Goal: Find contact information: Find contact information

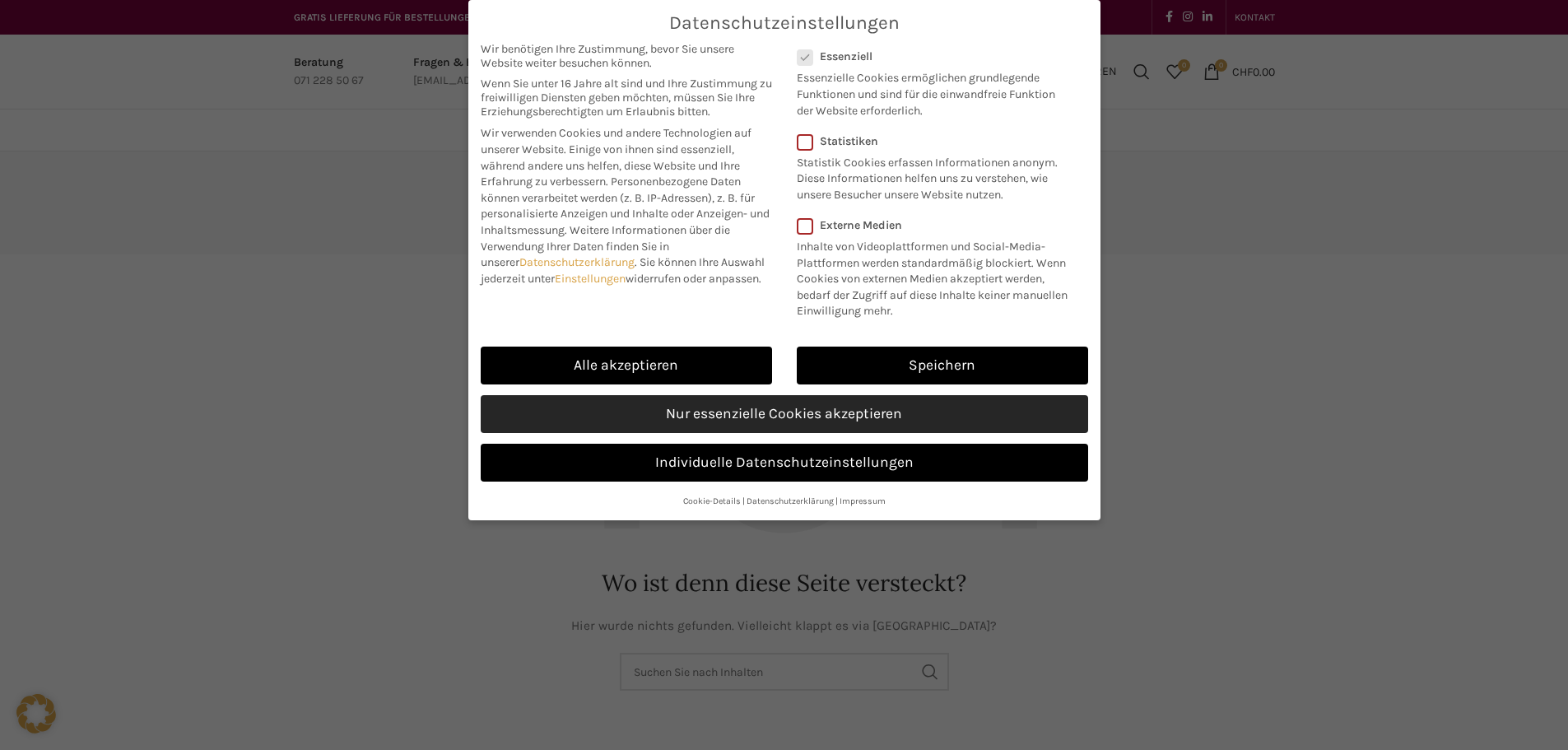
click at [749, 413] on link "Nur essenzielle Cookies akzeptieren" at bounding box center [784, 413] width 608 height 38
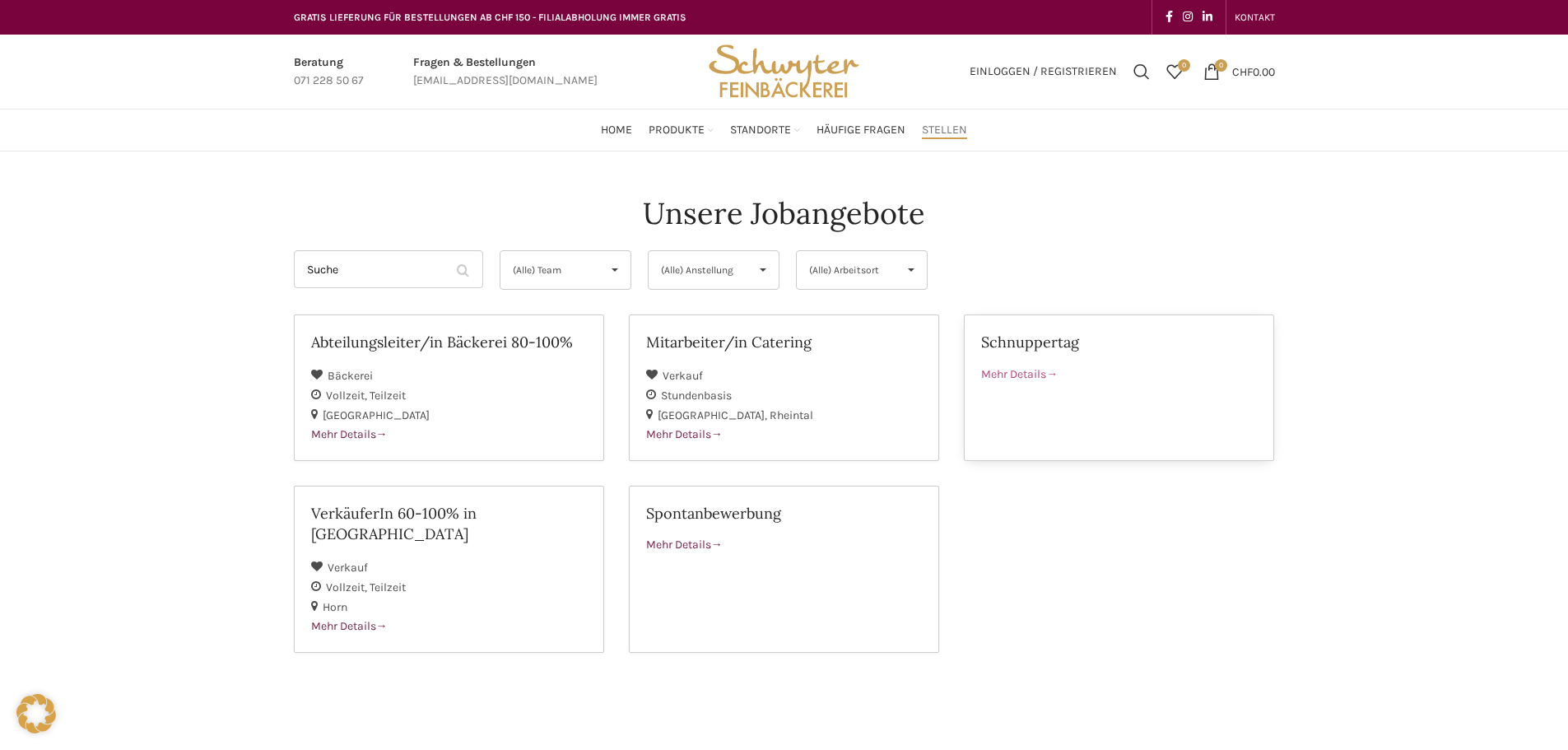
click at [1026, 373] on span "Mehr Details" at bounding box center [1020, 374] width 77 height 14
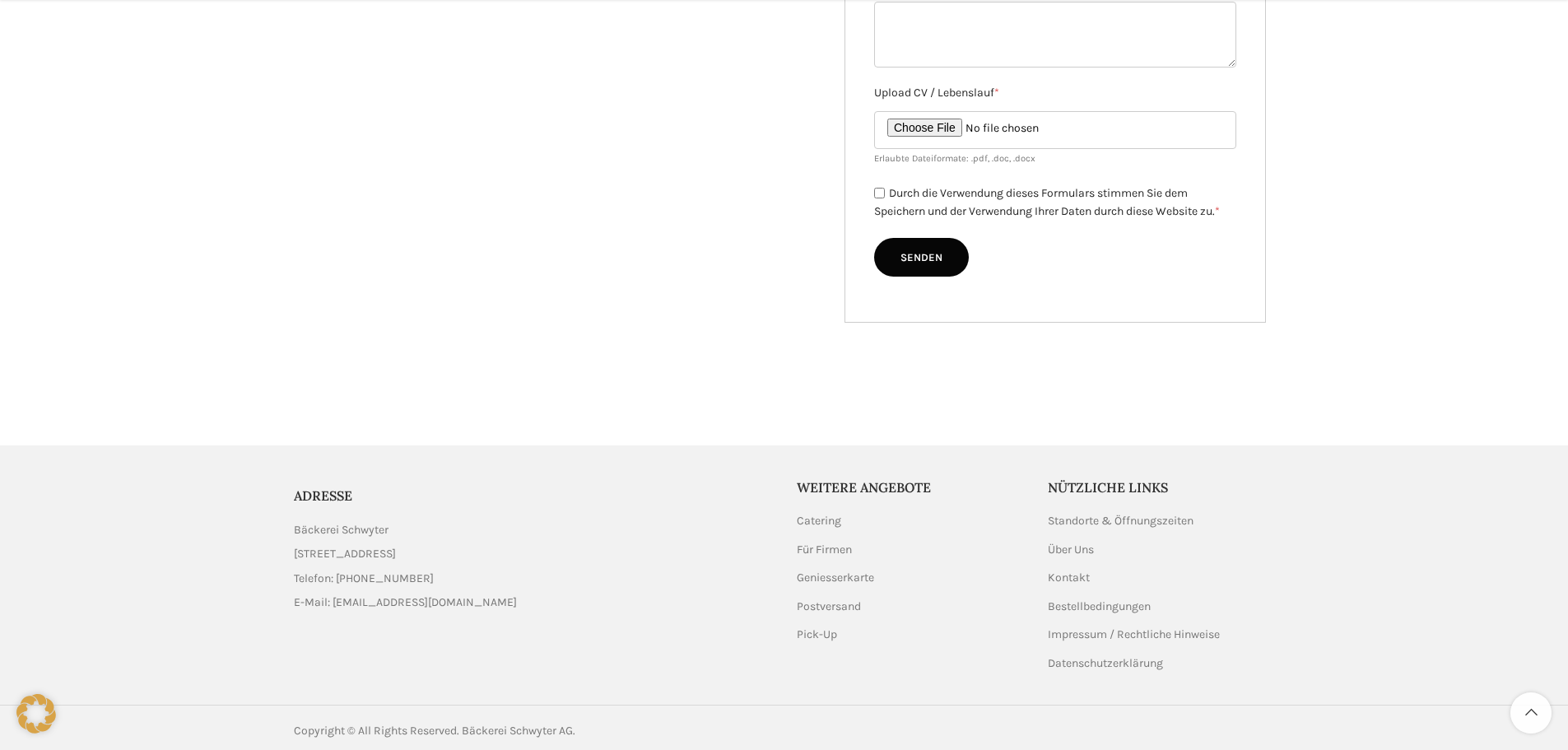
scroll to position [631, 0]
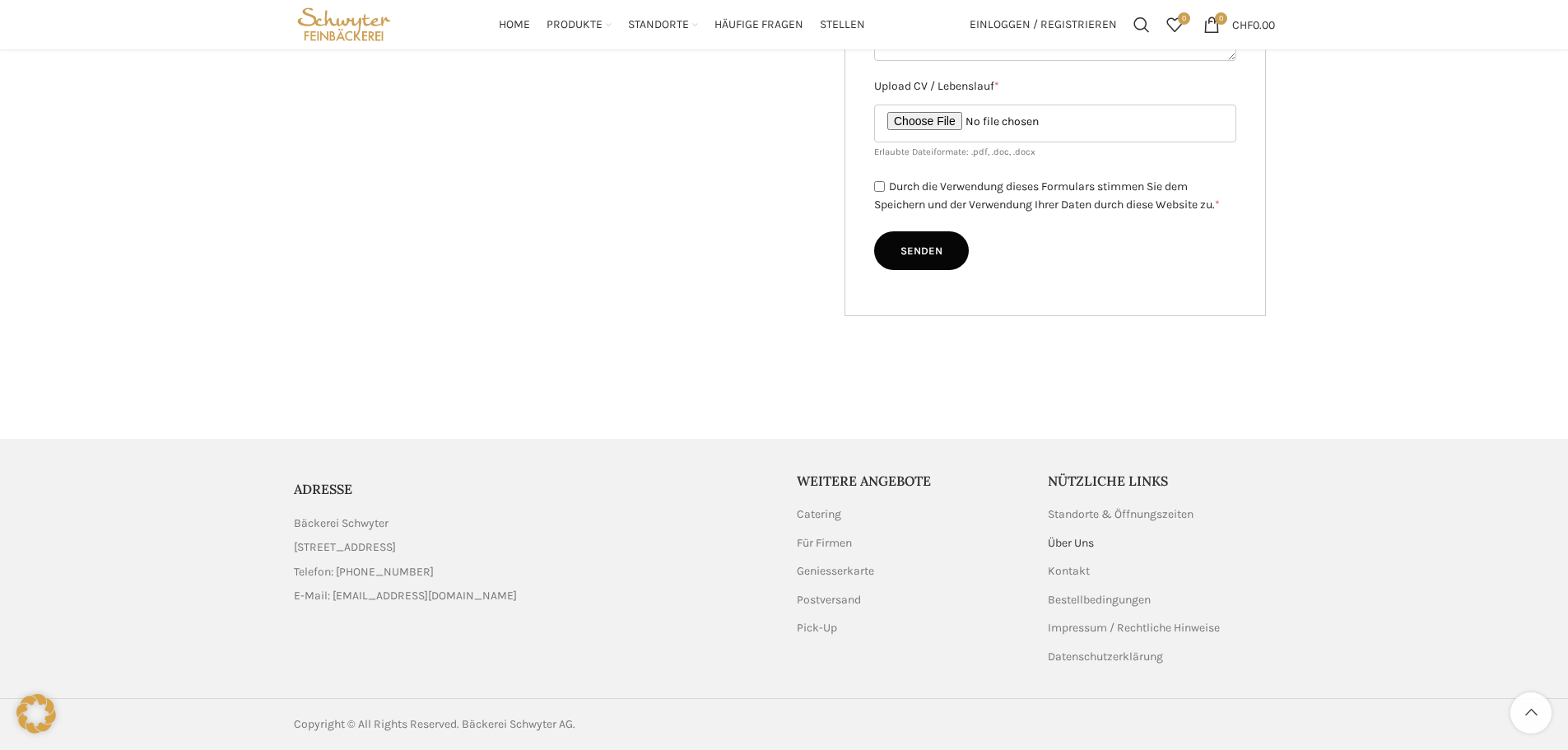
click at [1068, 542] on link "Über Uns" at bounding box center [1071, 543] width 48 height 17
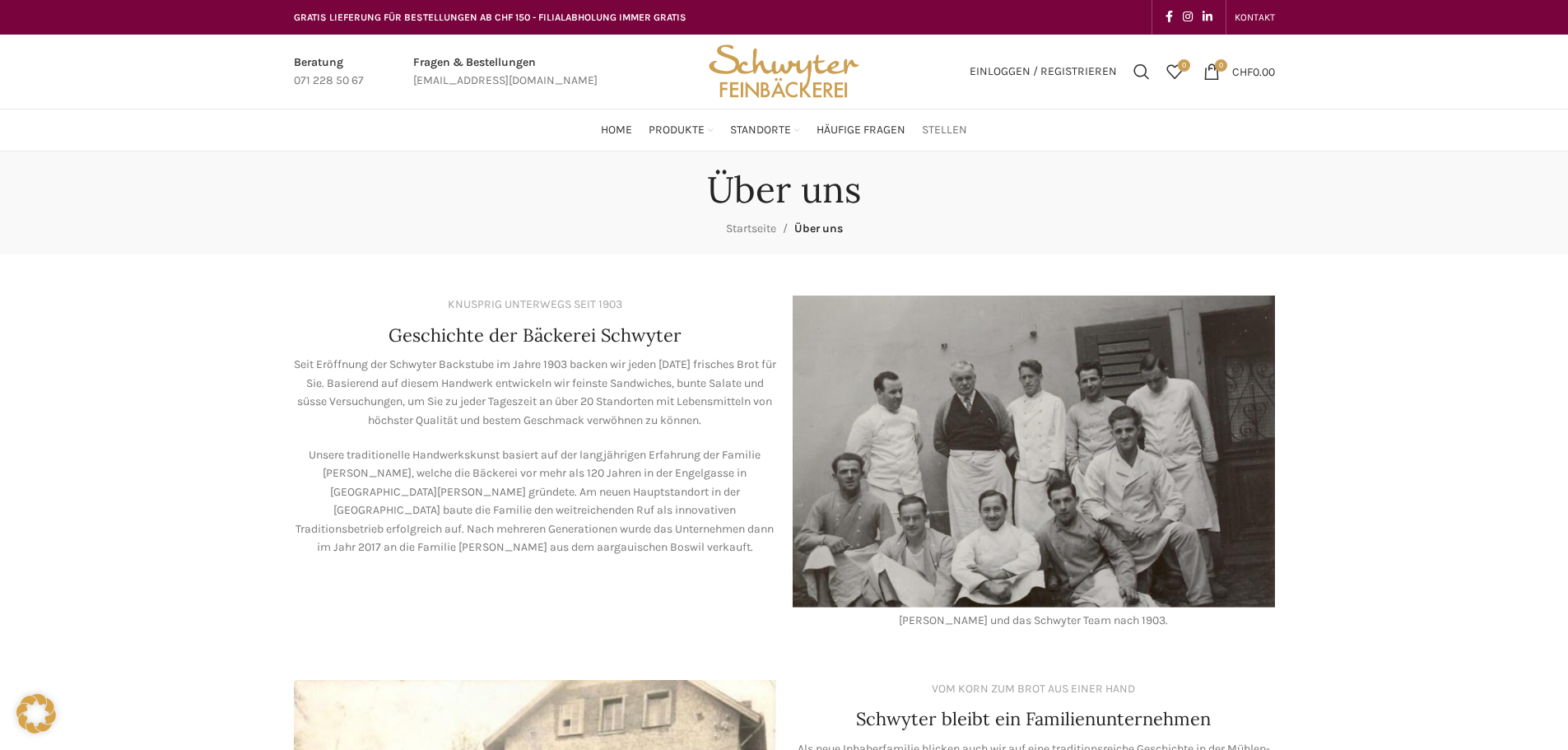
click at [948, 131] on span "Stellen" at bounding box center [945, 131] width 45 height 16
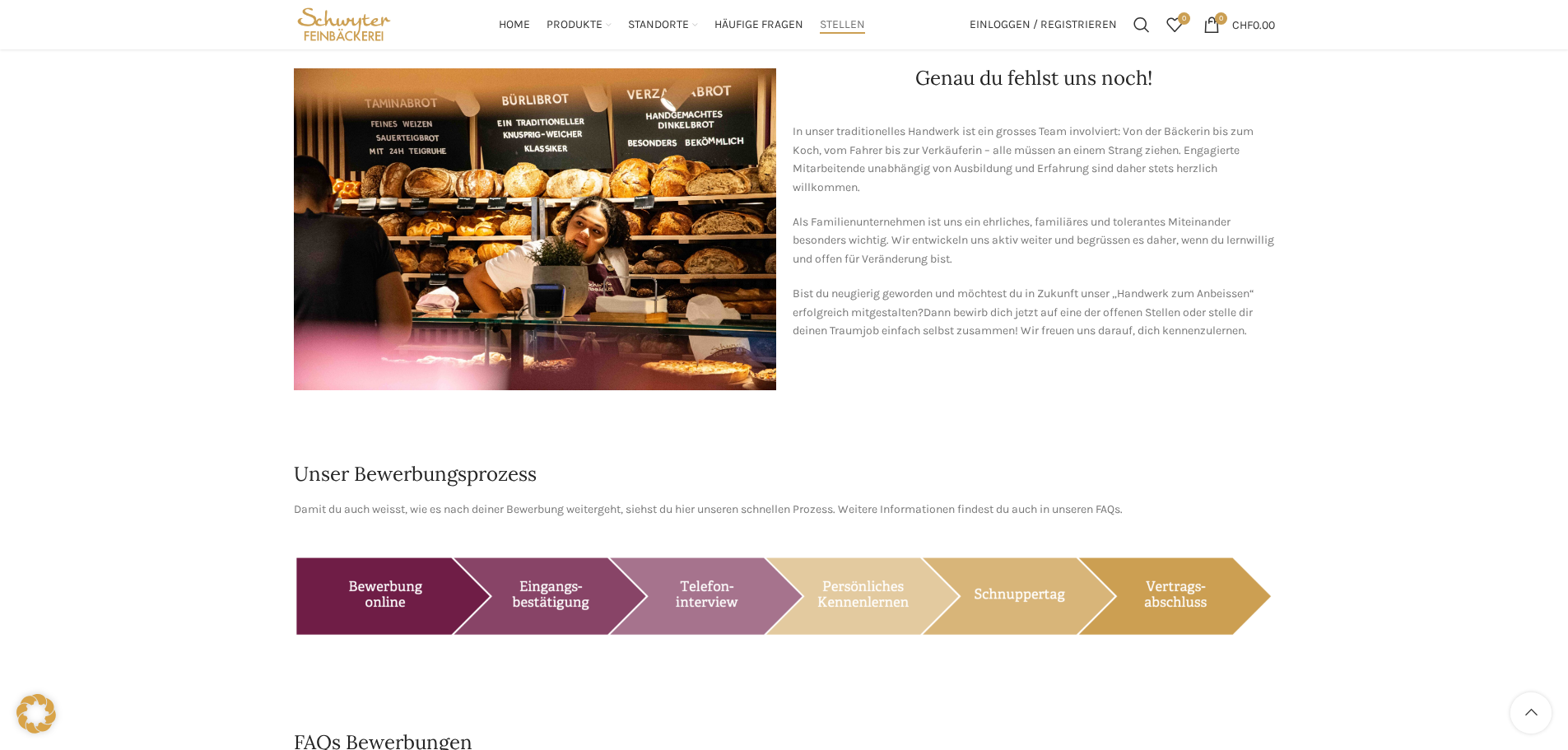
scroll to position [819, 0]
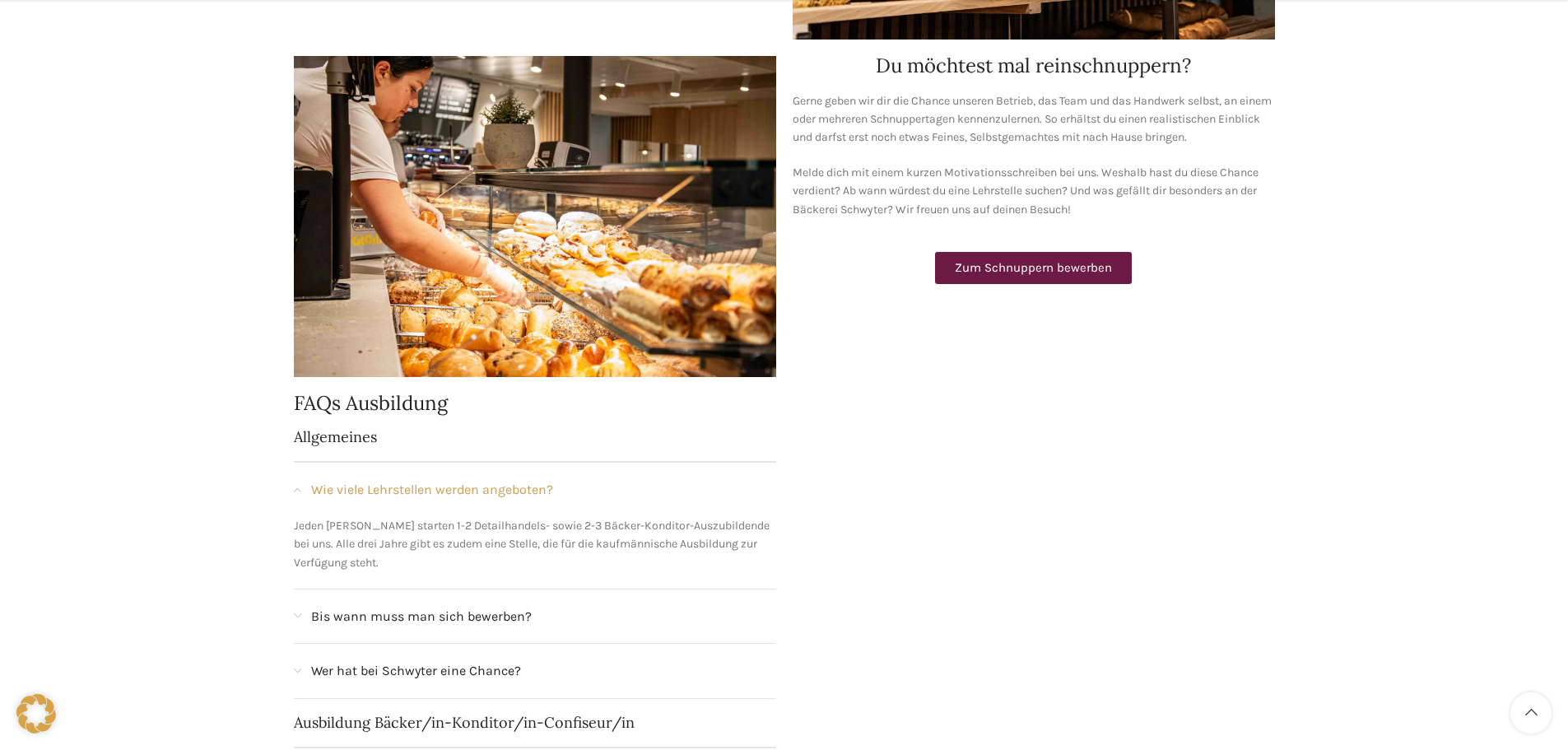
scroll to position [741, 0]
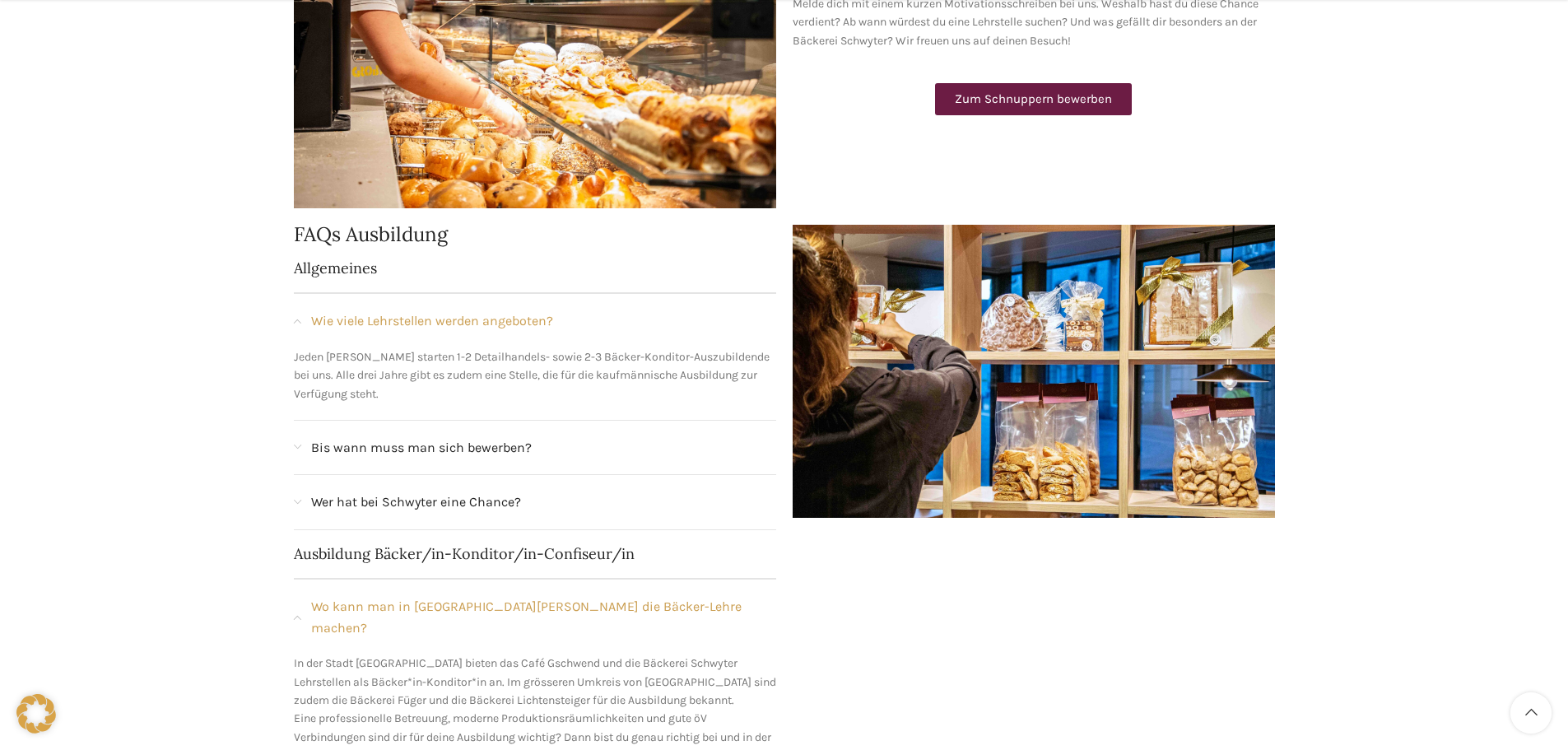
click at [486, 435] on div "Bis wann muss man sich bewerben?" at bounding box center [534, 448] width 482 height 54
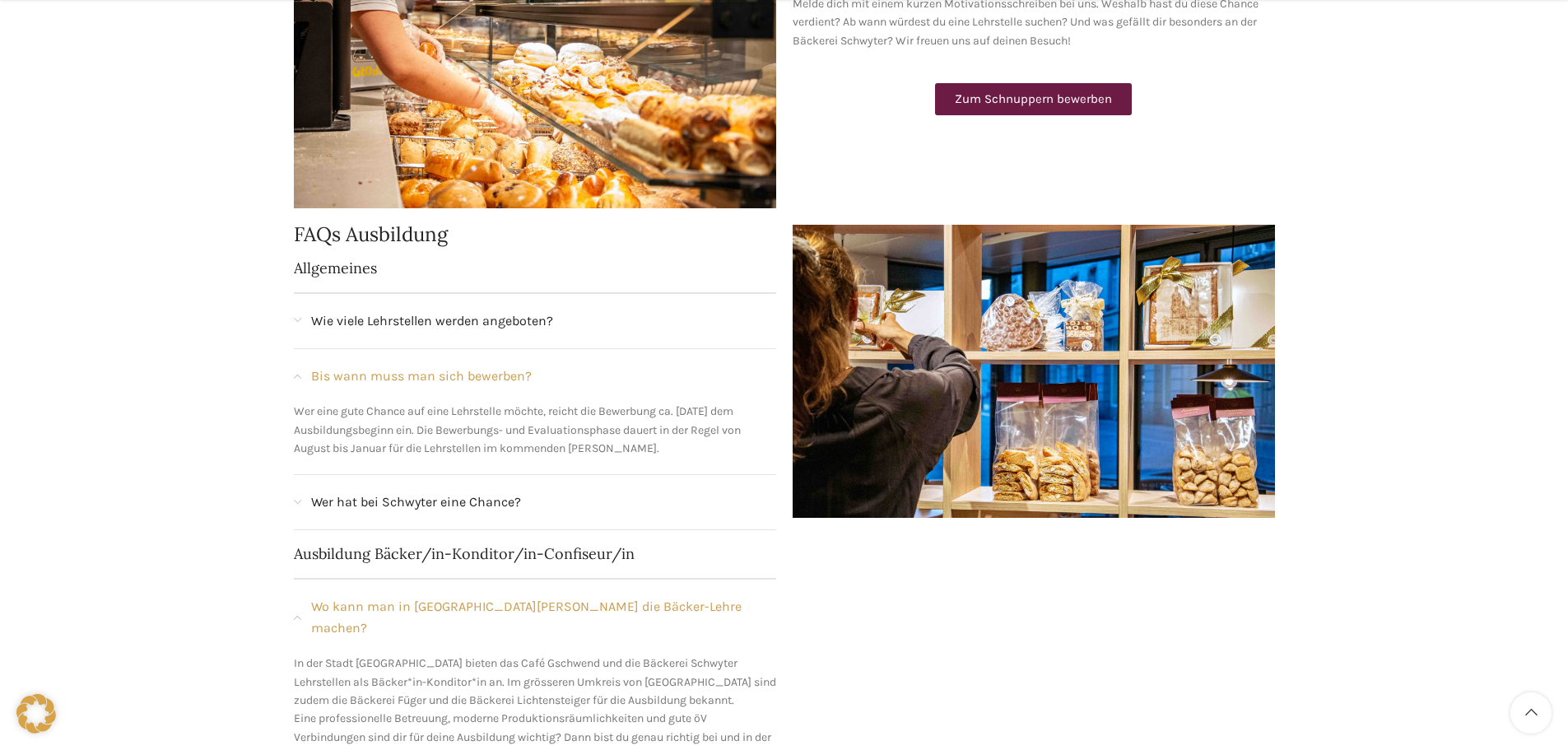
click at [465, 363] on div "Bis wann muss man sich bewerben?" at bounding box center [534, 376] width 482 height 54
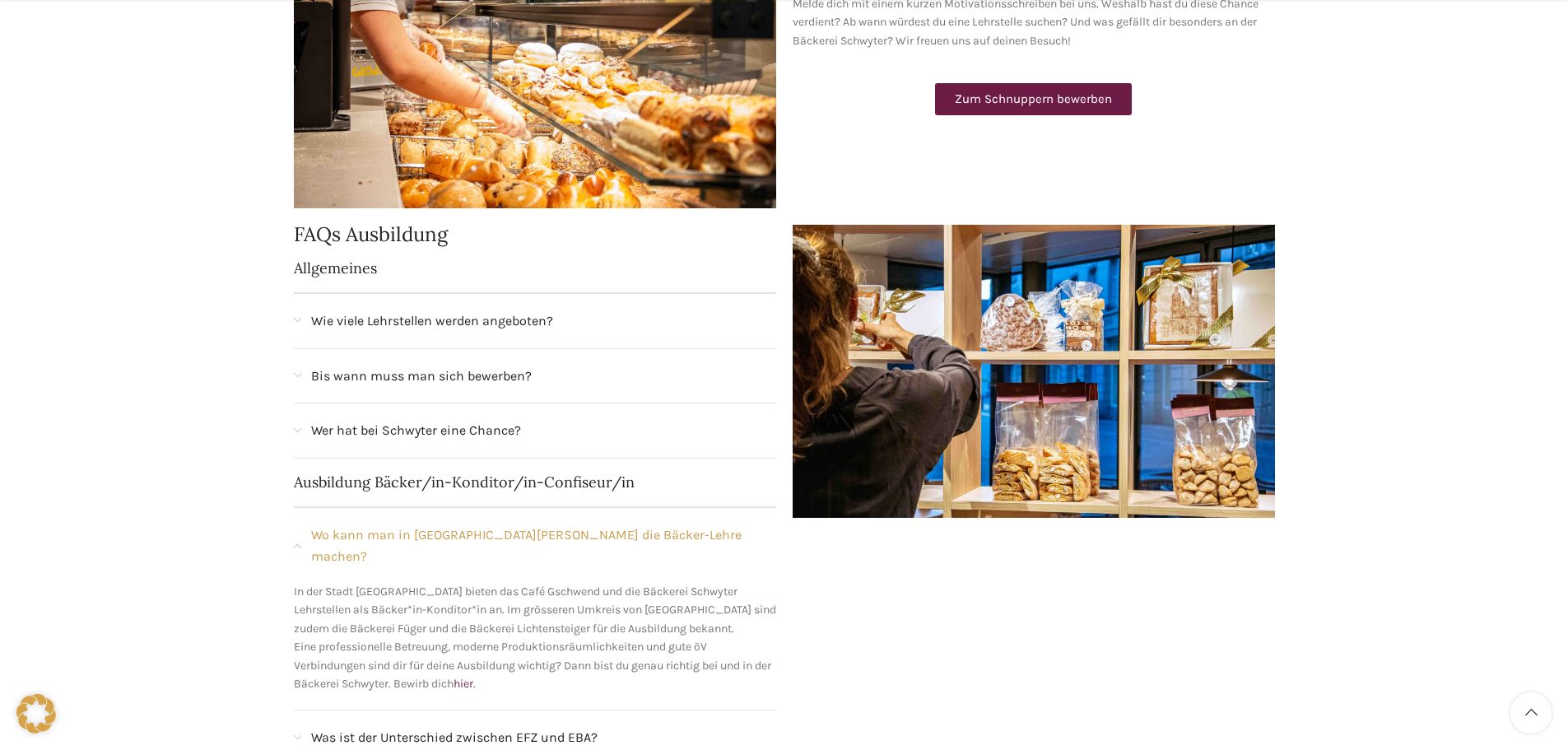
click at [478, 431] on span "Wer hat bei Schwyter eine Chance?" at bounding box center [416, 431] width 210 height 22
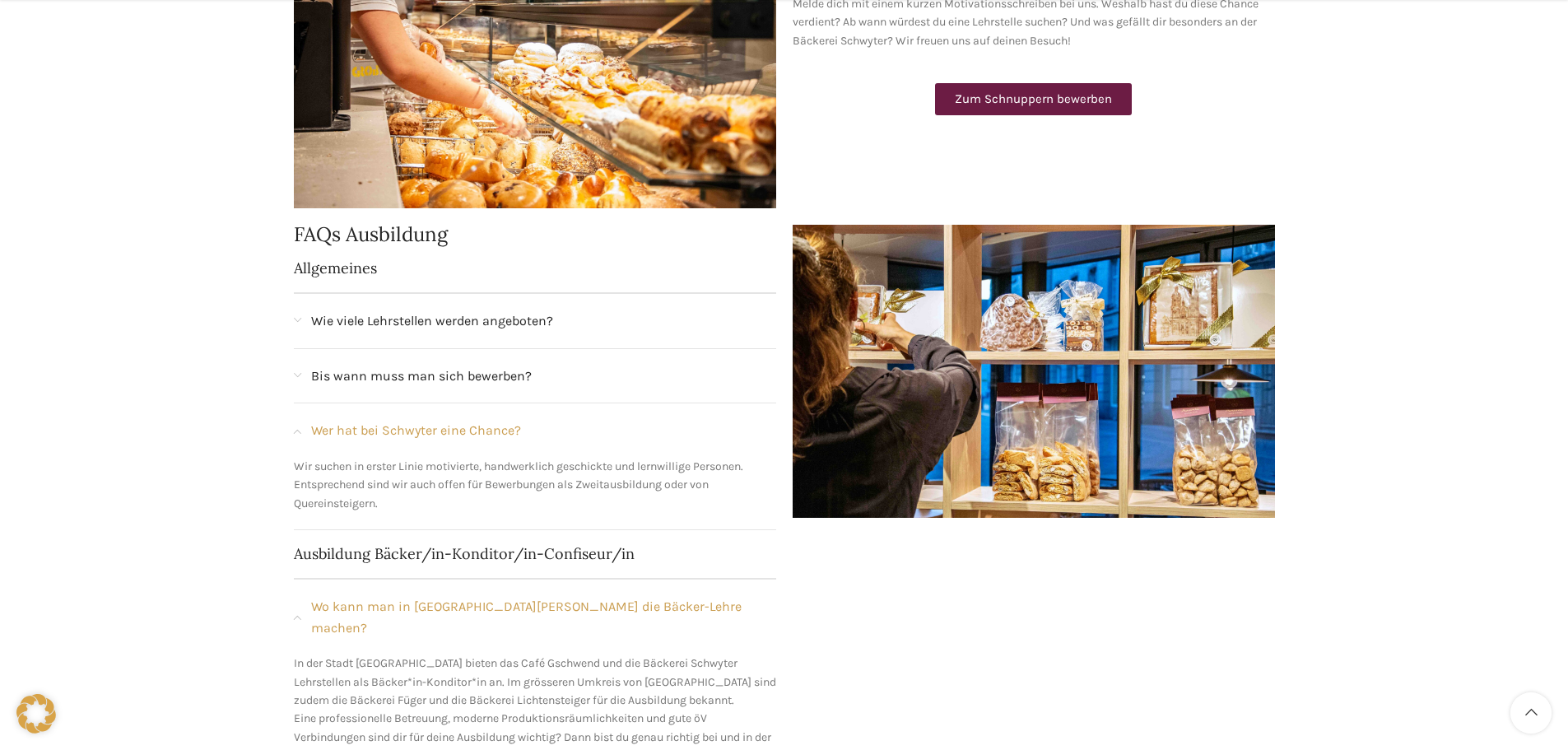
click at [475, 413] on div "Wer hat bei Schwyter eine Chance?" at bounding box center [534, 431] width 482 height 54
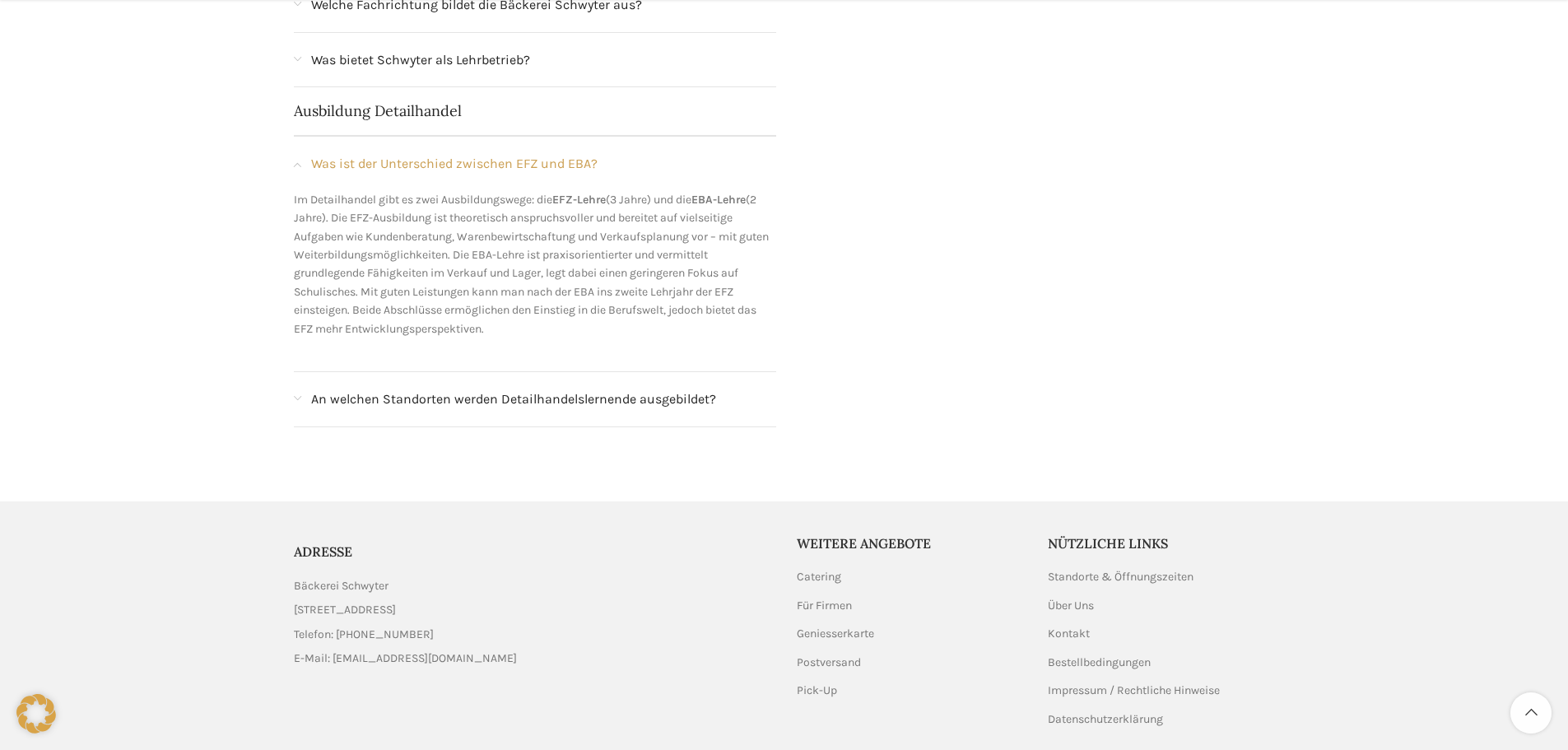
scroll to position [1571, 0]
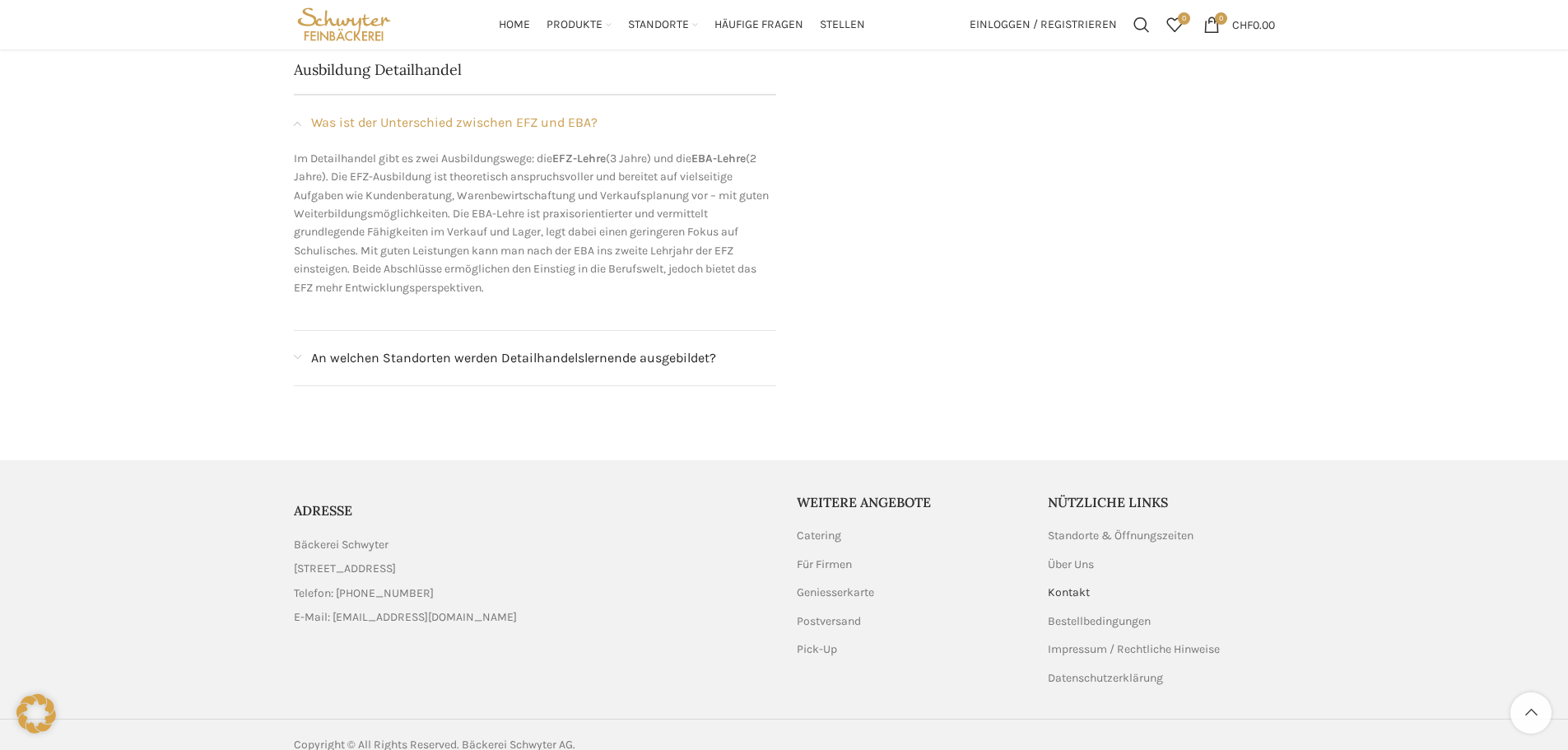
click at [1071, 585] on link "Kontakt" at bounding box center [1069, 593] width 44 height 17
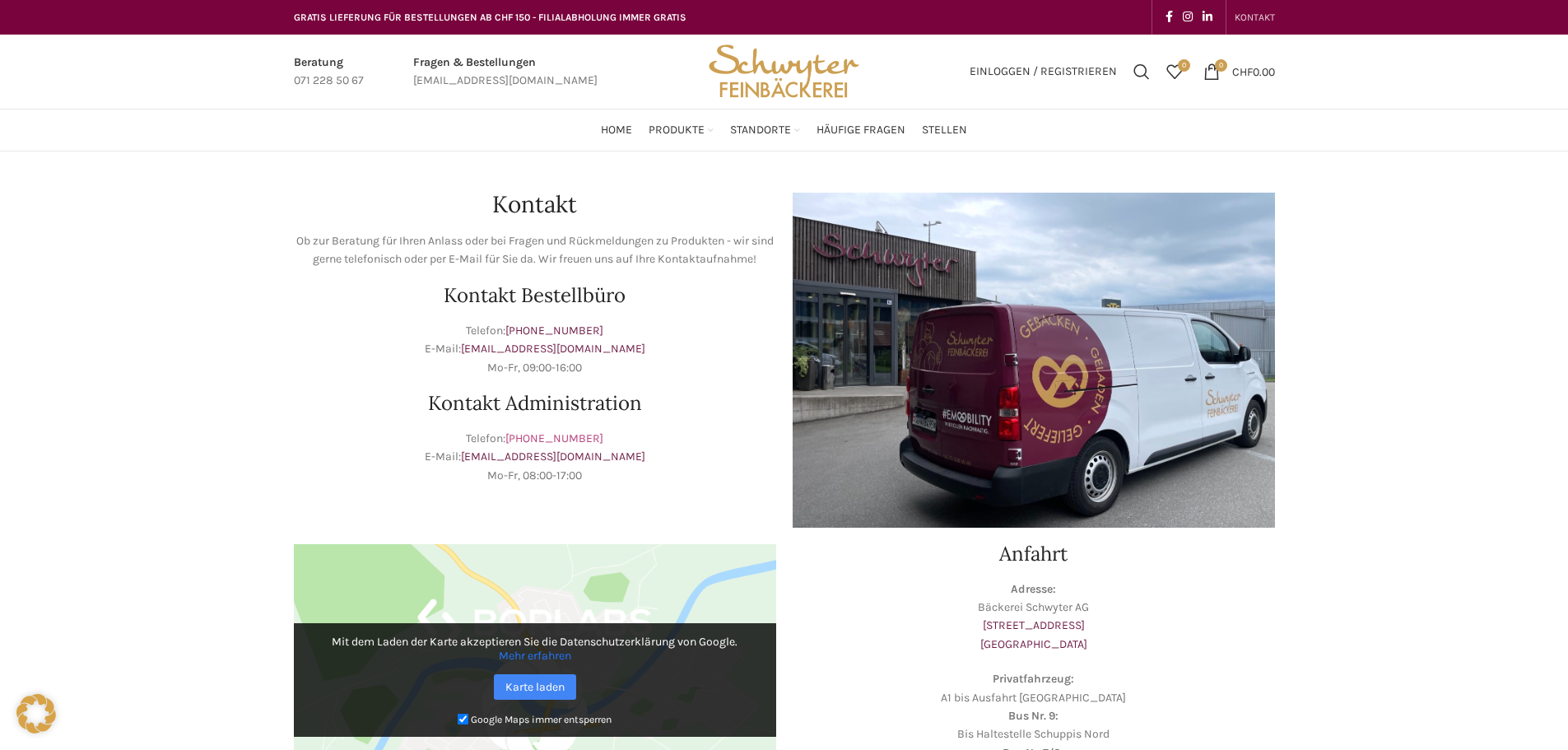
drag, startPoint x: 606, startPoint y: 440, endPoint x: 533, endPoint y: 434, distance: 73.2
click at [533, 434] on p "Telefon: +41 71 228 50 60 E-Mail: info@schwyter.com Mo-Fr, 08:00-17:00" at bounding box center [534, 457] width 482 height 55
copy link "71 228 50 60"
